Goal: Check status

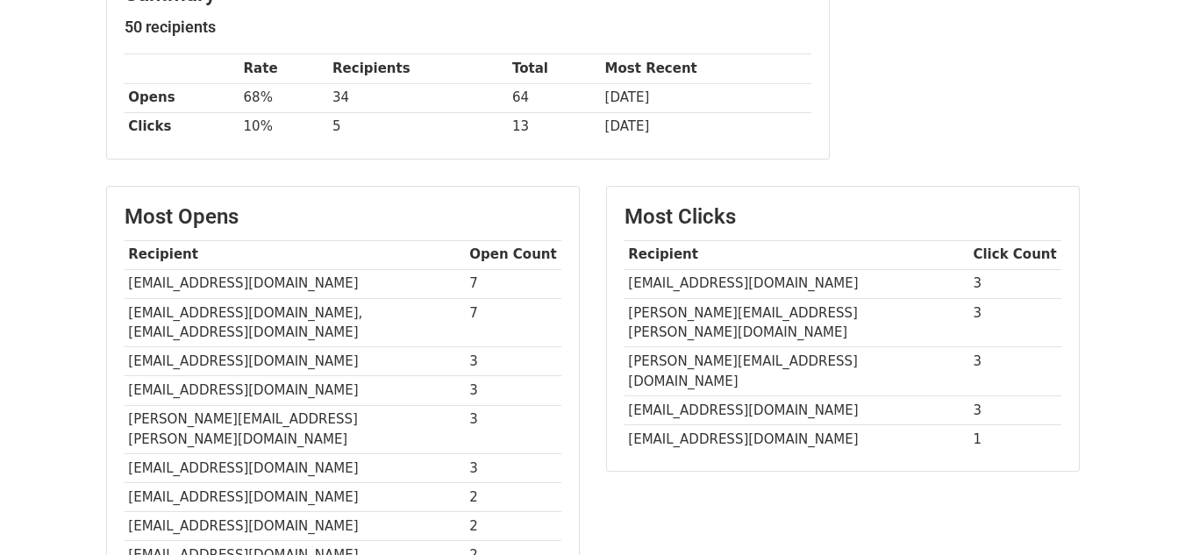
scroll to position [351, 0]
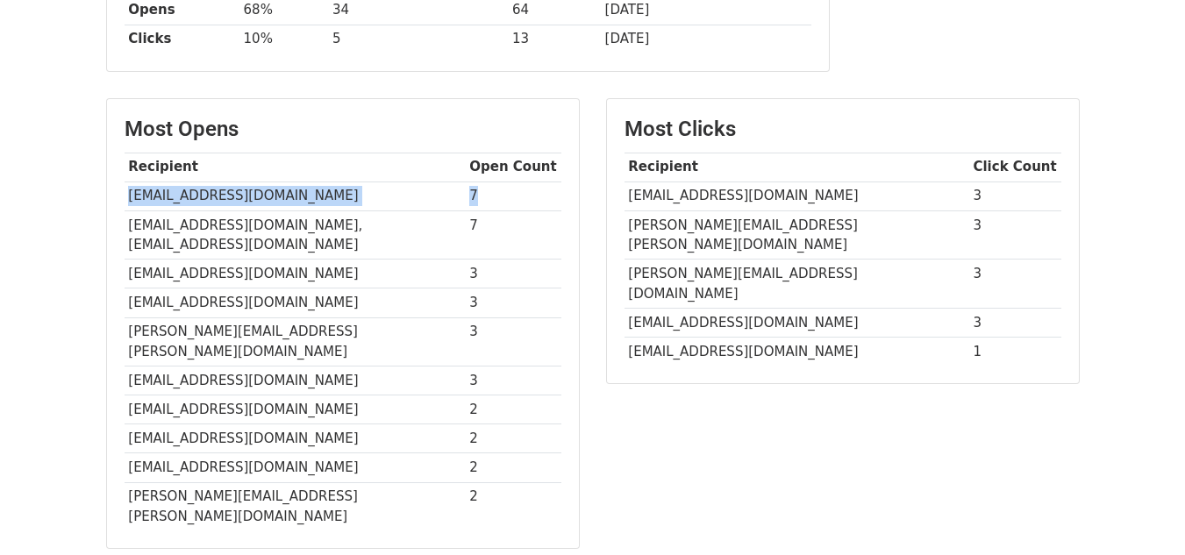
drag, startPoint x: 126, startPoint y: 191, endPoint x: 505, endPoint y: 203, distance: 379.0
click at [505, 203] on tr "[EMAIL_ADDRESS][DOMAIN_NAME] 7" at bounding box center [343, 195] width 437 height 29
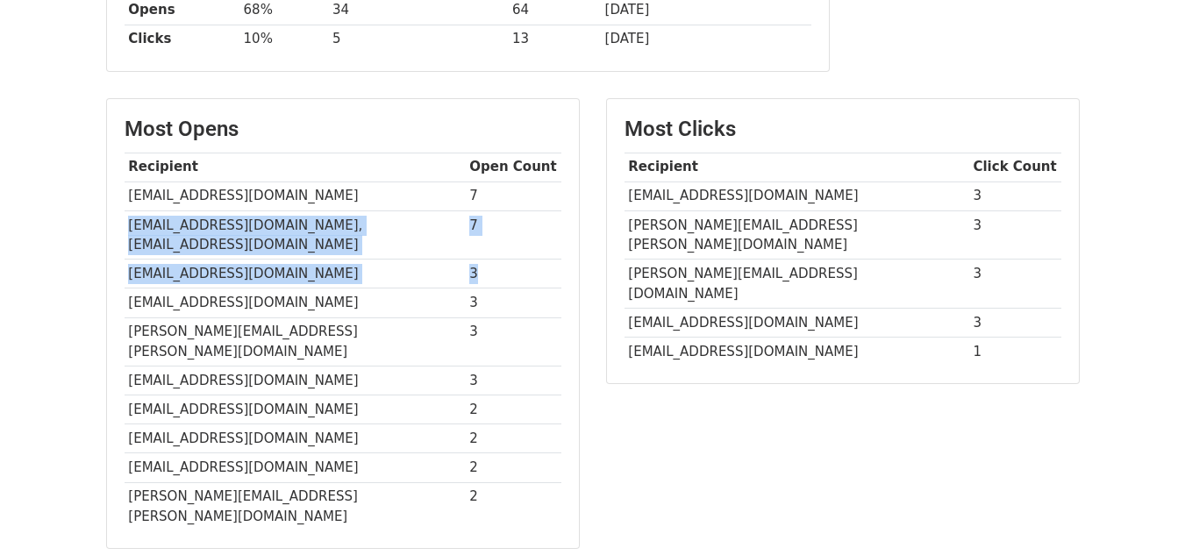
drag, startPoint x: 127, startPoint y: 224, endPoint x: 509, endPoint y: 242, distance: 381.8
click at [509, 242] on tbody "Recipient Open Count [EMAIL_ADDRESS][DOMAIN_NAME] 7 [EMAIL_ADDRESS][DOMAIN_NAME…" at bounding box center [343, 342] width 437 height 378
click at [317, 223] on td "[EMAIL_ADDRESS][DOMAIN_NAME], [EMAIL_ADDRESS][DOMAIN_NAME]" at bounding box center [295, 234] width 341 height 49
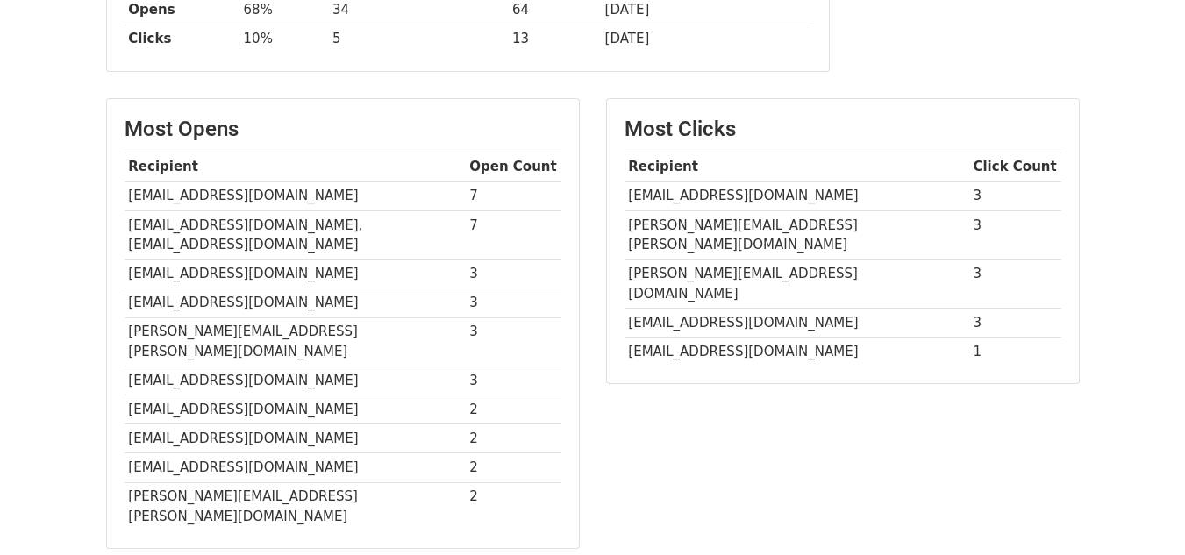
drag, startPoint x: 0, startPoint y: 295, endPoint x: 452, endPoint y: 366, distance: 457.0
click at [1, 295] on body "MergeMail Campaigns Templates Reports Open Gmail Daily emails left: 50 Help [EM…" at bounding box center [592, 352] width 1185 height 1406
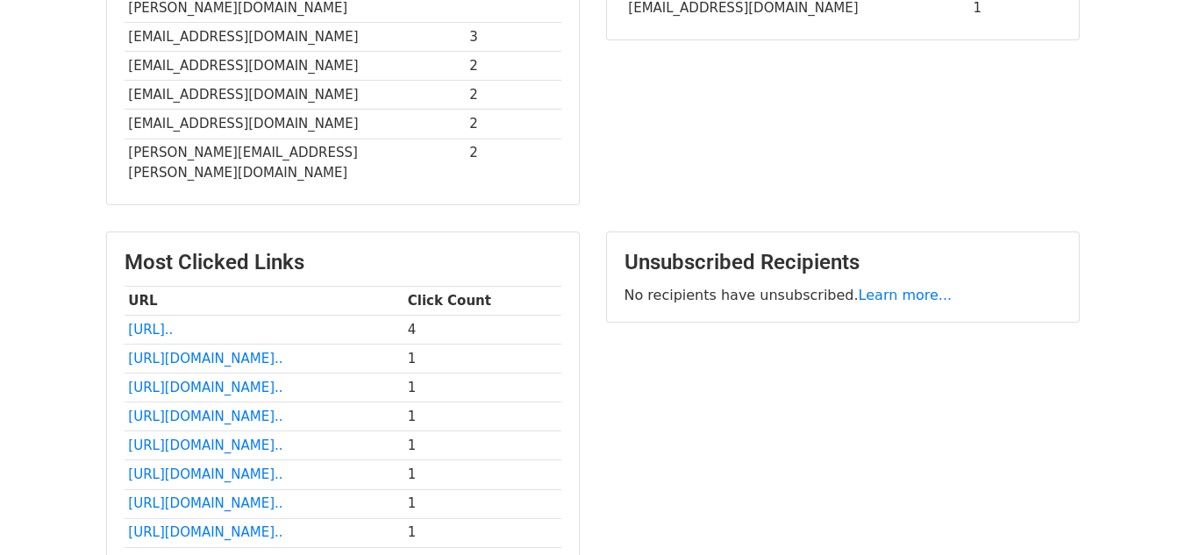
scroll to position [789, 0]
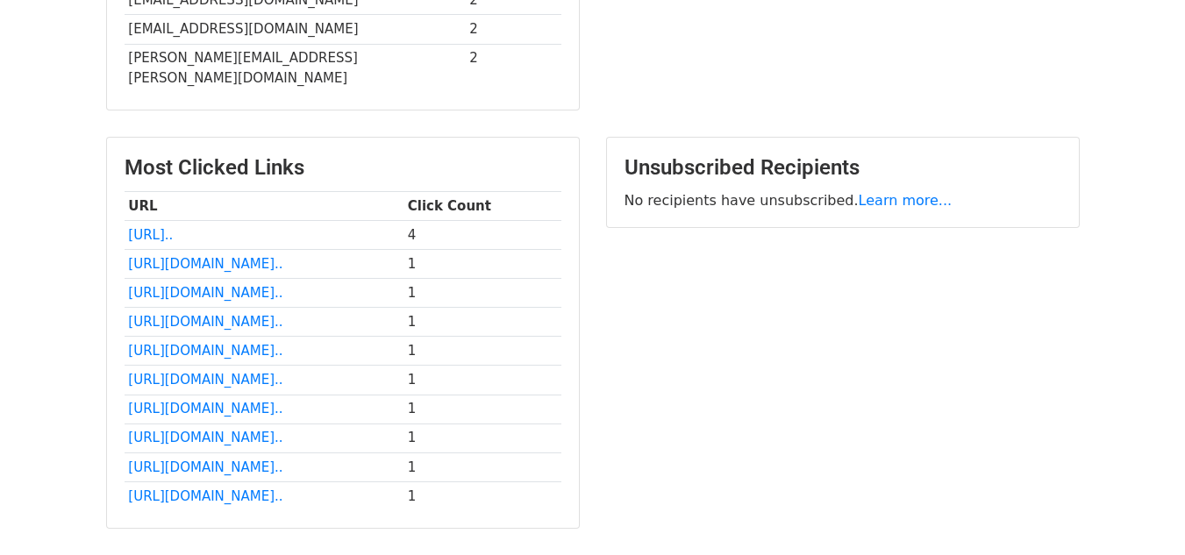
drag, startPoint x: 393, startPoint y: 228, endPoint x: 392, endPoint y: 452, distance: 223.6
click at [392, 452] on div "Most Clicked Links URL Click Count [URL].. 4 [URL][DOMAIN_NAME].. 1 [URL][DOMAI…" at bounding box center [343, 333] width 472 height 390
drag, startPoint x: 416, startPoint y: 168, endPoint x: 425, endPoint y: 455, distance: 286.8
click at [425, 455] on div "Most Clicked Links URL Click Count [URL].. 4 [URL][DOMAIN_NAME].. 1 [URL][DOMAI…" at bounding box center [343, 333] width 472 height 390
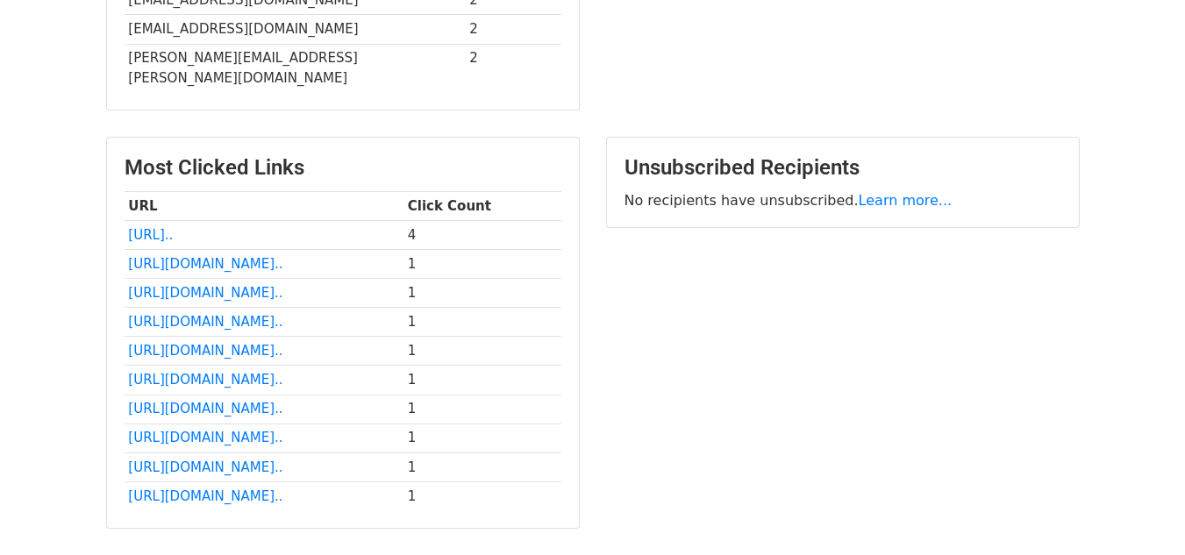
click at [435, 474] on div "Most Clicked Links URL Click Count [URL].. 4 [URL][DOMAIN_NAME].. 1 [URL][DOMAI…" at bounding box center [343, 341] width 500 height 409
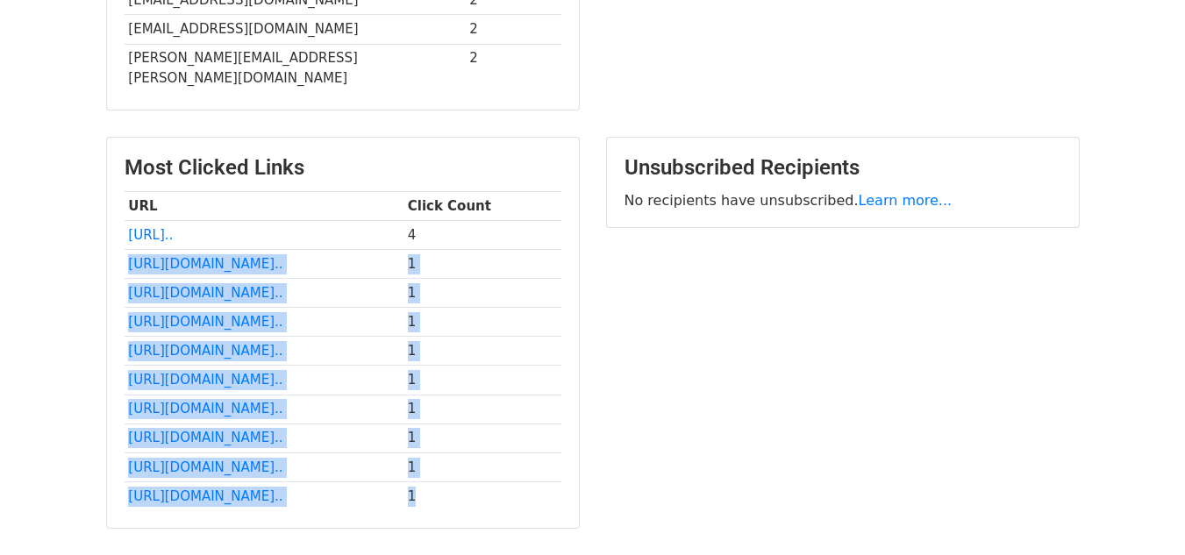
drag, startPoint x: 501, startPoint y: 177, endPoint x: 645, endPoint y: 427, distance: 288.7
click at [503, 432] on tbody "URL Click Count [URL].. 4 [URL][DOMAIN_NAME].. 1 [URL][DOMAIN_NAME].. 1 [URL][D…" at bounding box center [343, 350] width 437 height 319
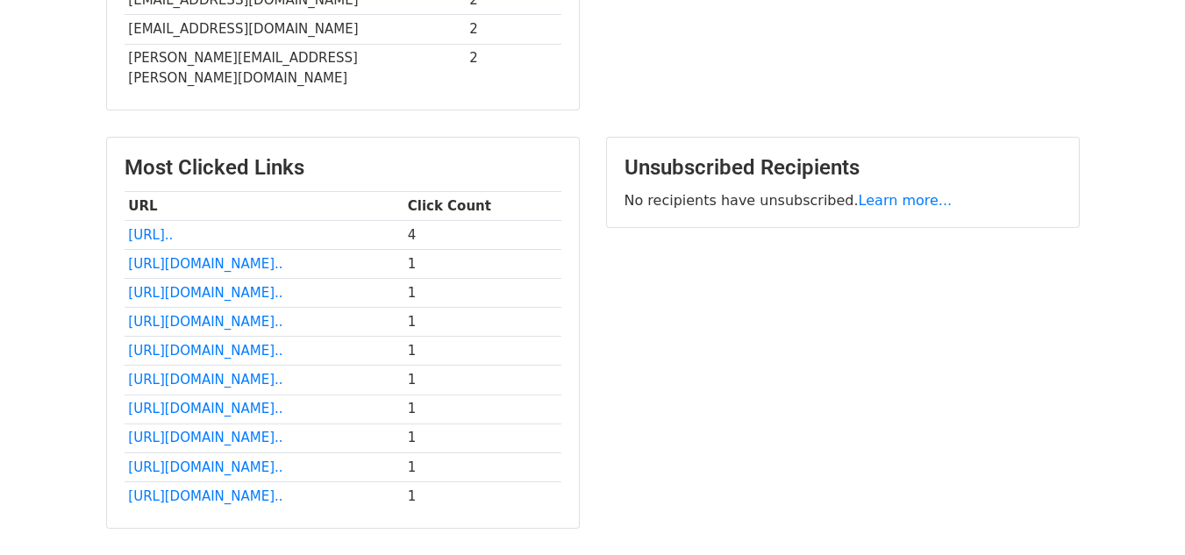
click at [700, 423] on div "Unsubscribed Recipients No recipients have unsubscribed. Learn more..." at bounding box center [843, 341] width 500 height 409
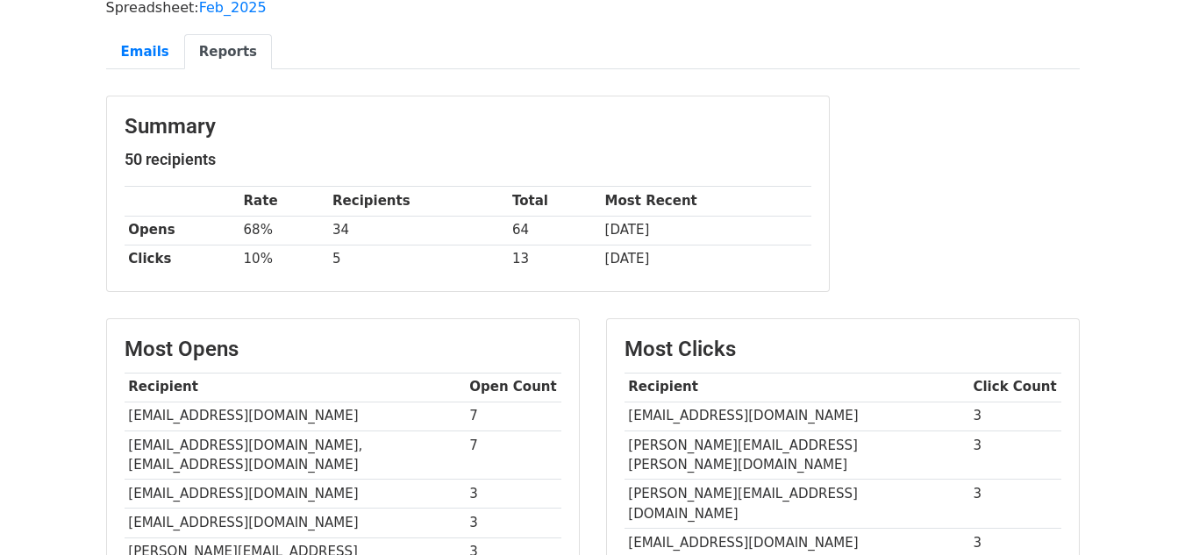
scroll to position [0, 0]
